Goal: Information Seeking & Learning: Learn about a topic

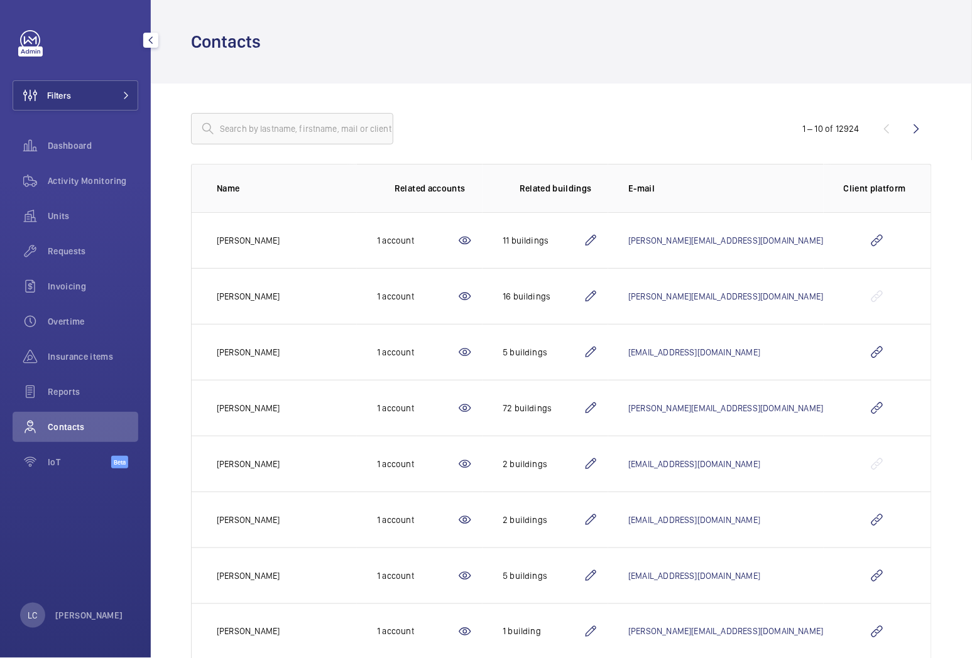
click at [79, 432] on div "Contacts" at bounding box center [76, 427] width 126 height 30
click at [472, 410] on mat-icon at bounding box center [464, 408] width 15 height 15
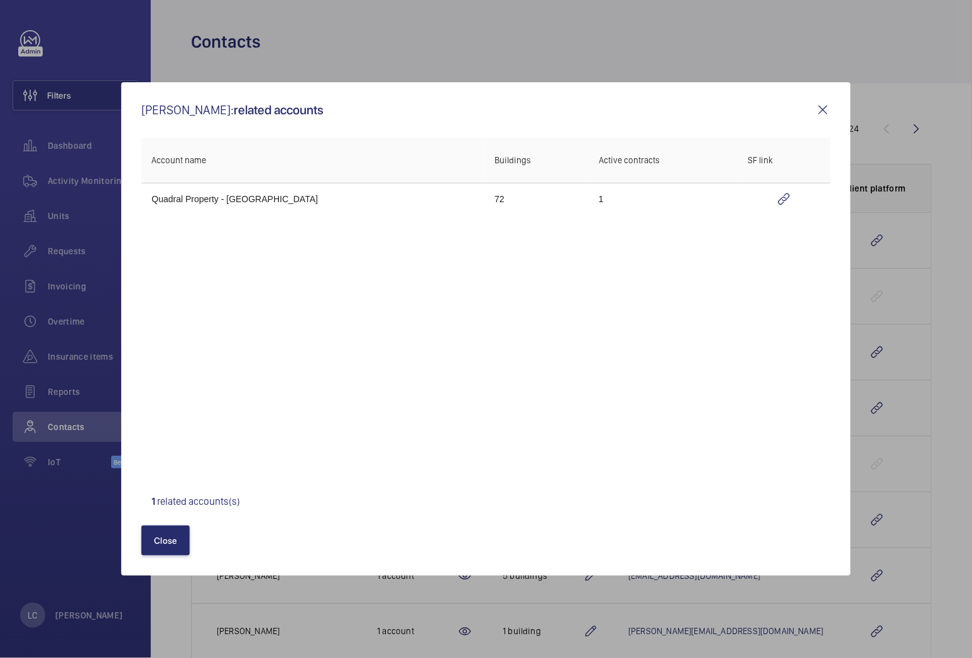
click at [823, 114] on mat-icon at bounding box center [822, 109] width 15 height 15
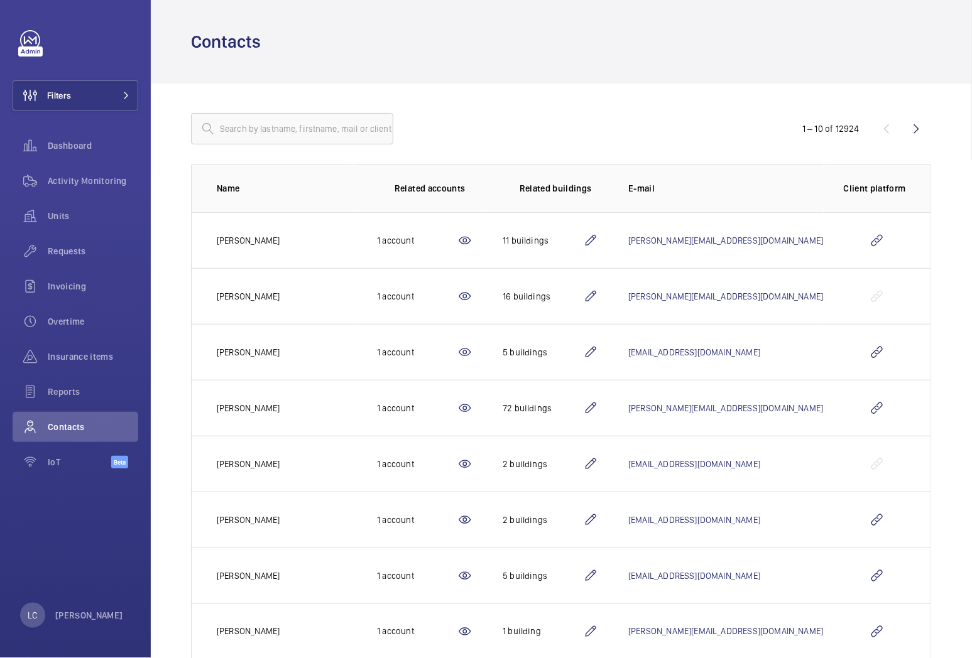
click at [598, 409] on mat-icon at bounding box center [590, 408] width 15 height 15
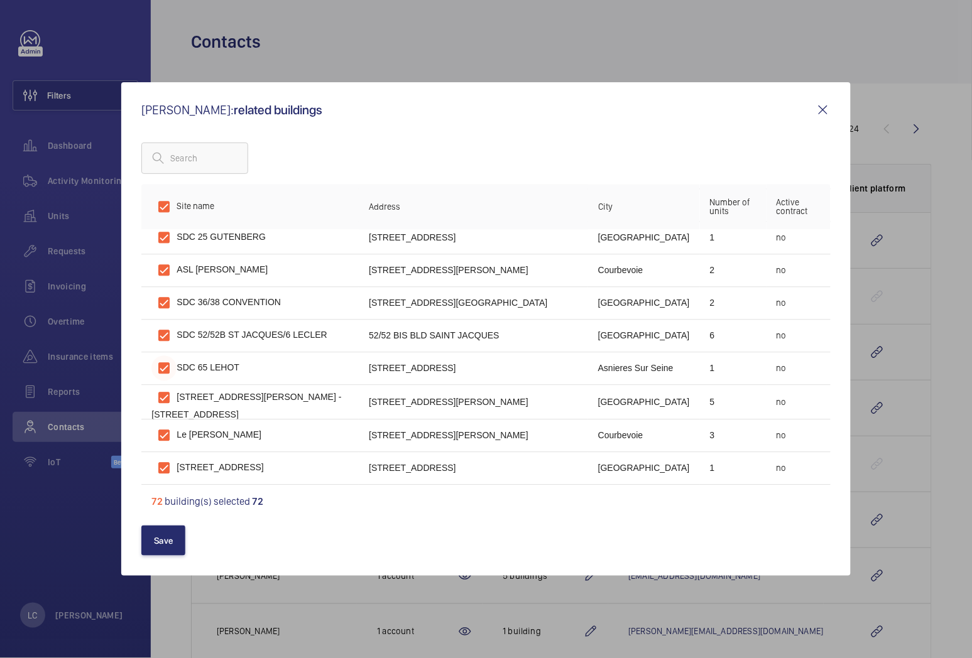
scroll to position [2099, 0]
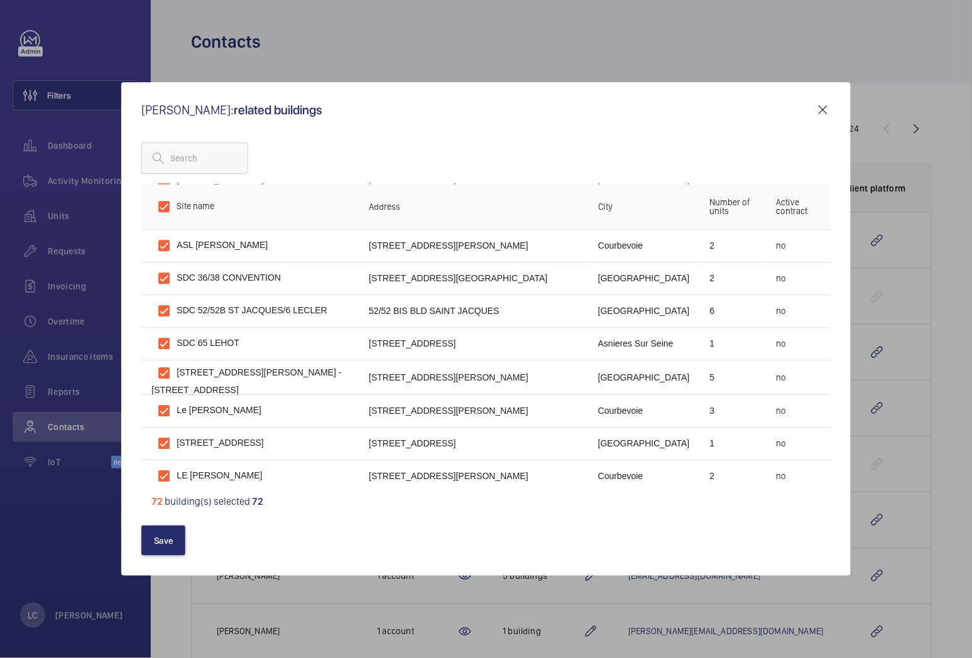
click at [825, 104] on mat-icon at bounding box center [822, 109] width 15 height 15
